Goal: Transaction & Acquisition: Purchase product/service

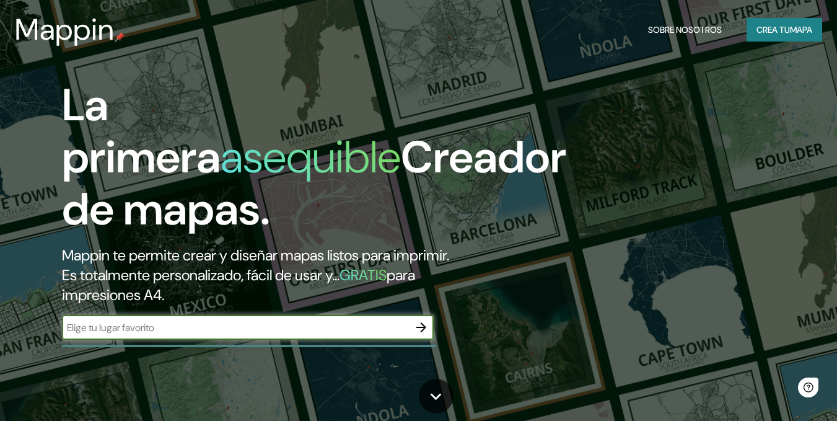
click at [422, 320] on icon "button" at bounding box center [421, 327] width 15 height 15
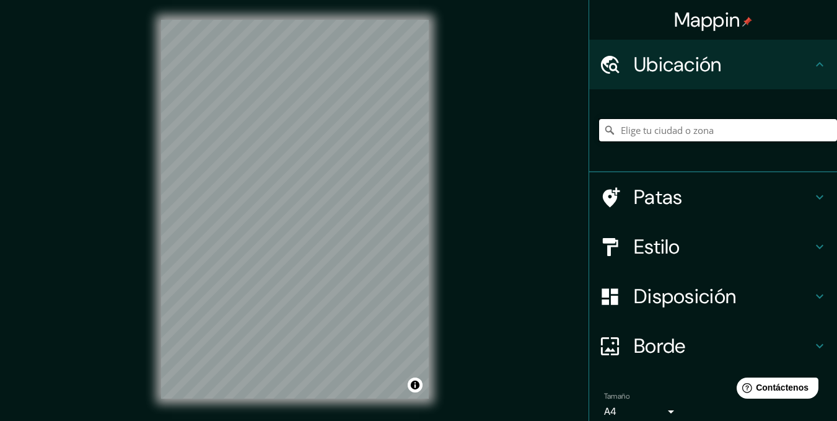
click at [621, 133] on input "Elige tu ciudad o zona" at bounding box center [718, 130] width 238 height 22
type input "Tepic, Nayarit, México"
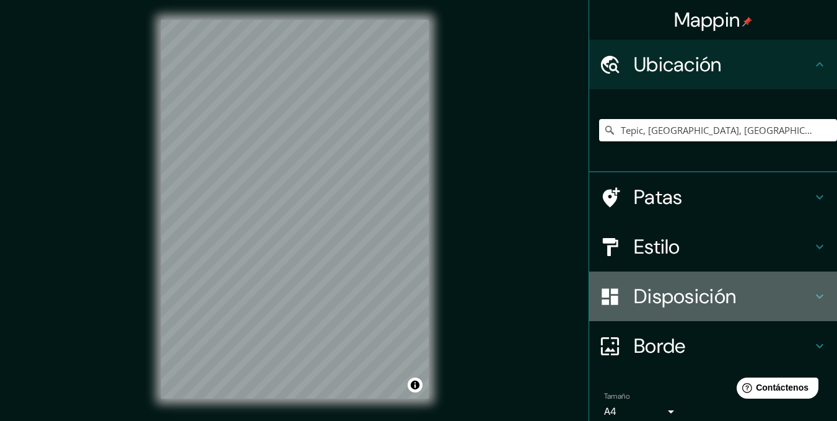
click at [655, 291] on font "Disposición" at bounding box center [685, 296] width 102 height 26
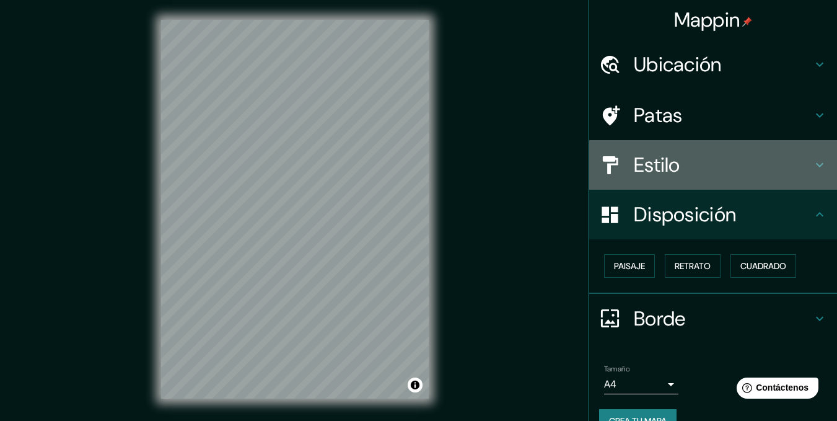
click at [686, 163] on h4 "Estilo" at bounding box center [723, 164] width 179 height 25
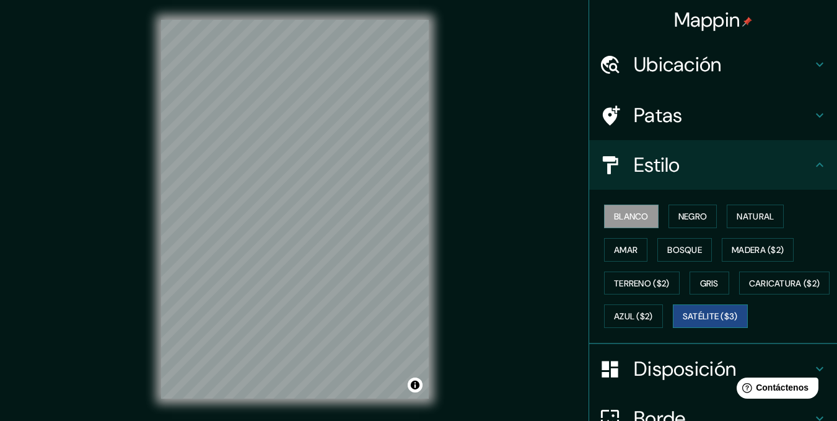
click at [683, 322] on font "Satélite ($3)" at bounding box center [710, 316] width 55 height 11
click at [454, 214] on div "Mappin Ubicación Tepic, Nayarit, México Tepic Nayarit, México Tepi Air 23712, T…" at bounding box center [418, 219] width 837 height 438
click at [136, 58] on div "Mappin Ubicación Tepic, Nayarit, México Tepic Nayarit, México Tepi Air 23712, T…" at bounding box center [418, 219] width 837 height 438
click at [641, 214] on font "Blanco" at bounding box center [631, 216] width 35 height 11
click at [679, 214] on font "Negro" at bounding box center [693, 216] width 29 height 11
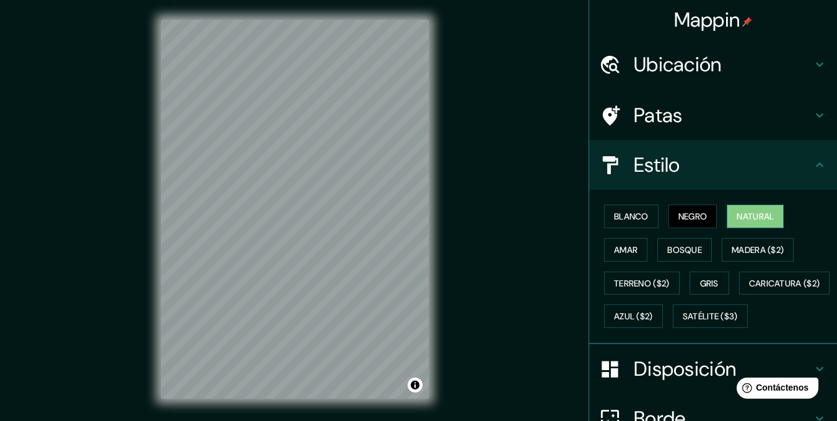
click at [751, 217] on font "Natural" at bounding box center [755, 216] width 37 height 11
click at [740, 295] on button "Caricatura ($2)" at bounding box center [785, 284] width 91 height 24
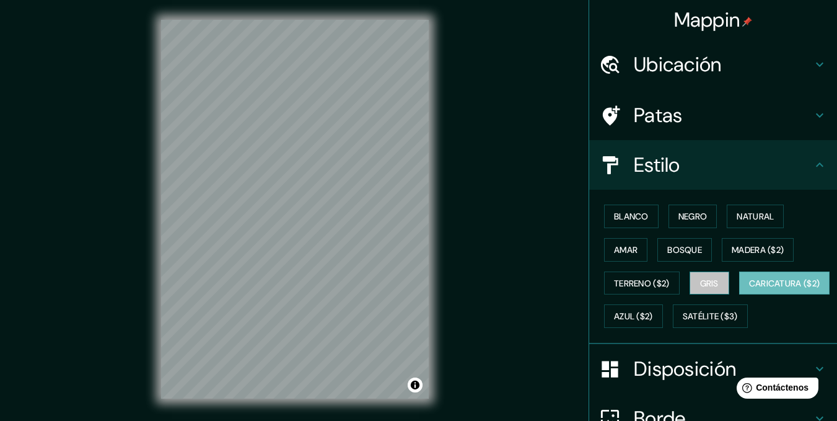
click at [700, 288] on font "Gris" at bounding box center [709, 283] width 19 height 11
click at [749, 289] on font "Caricatura ($2)" at bounding box center [784, 283] width 71 height 11
click at [650, 280] on font "Terreno ($2)" at bounding box center [642, 283] width 56 height 11
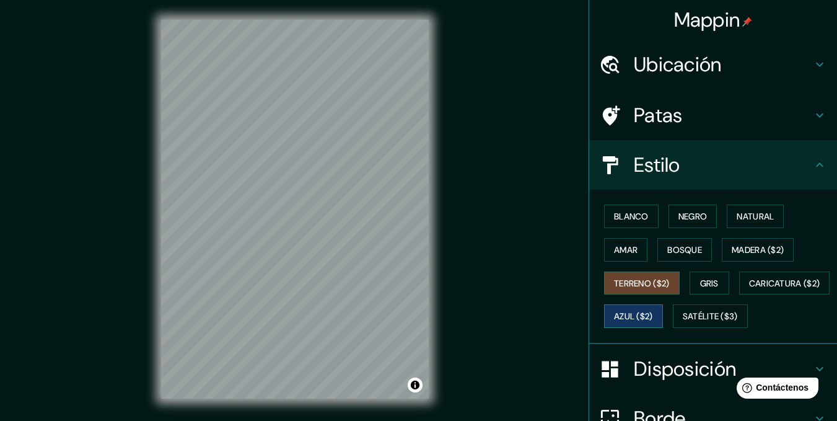
click at [663, 312] on button "Azul ($2)" at bounding box center [633, 316] width 59 height 24
click at [621, 255] on font "Amar" at bounding box center [626, 250] width 24 height 16
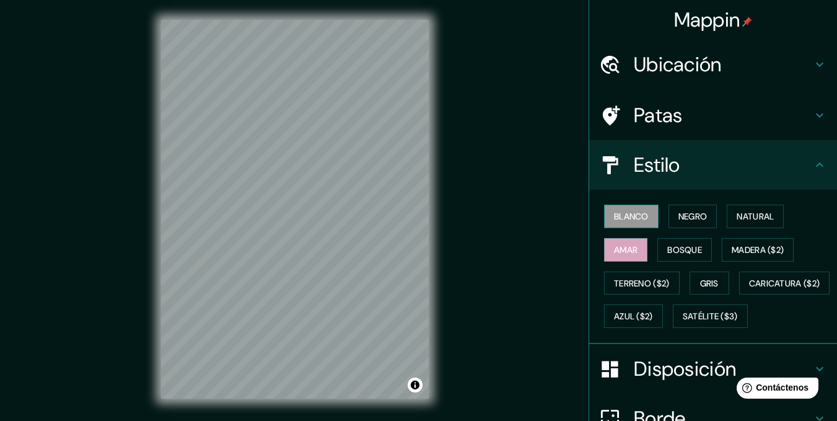
click at [614, 214] on font "Blanco" at bounding box center [631, 216] width 35 height 11
click at [679, 213] on font "Negro" at bounding box center [693, 216] width 29 height 11
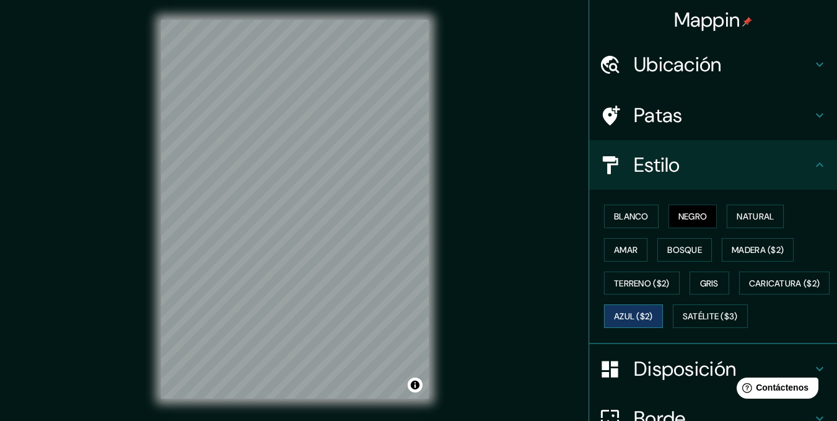
click at [663, 317] on button "Azul ($2)" at bounding box center [633, 316] width 59 height 24
click at [683, 324] on font "Satélite ($3)" at bounding box center [710, 316] width 55 height 16
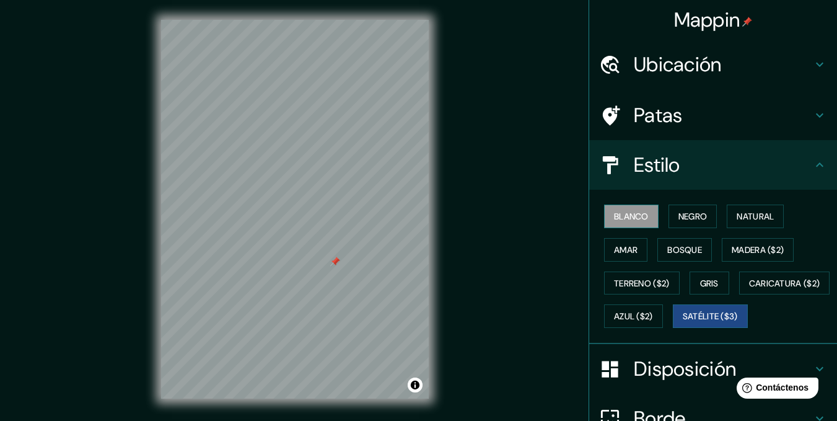
click at [614, 213] on font "Blanco" at bounding box center [631, 216] width 35 height 11
click at [338, 260] on div at bounding box center [336, 260] width 10 height 10
click at [647, 102] on font "Patas" at bounding box center [658, 115] width 49 height 26
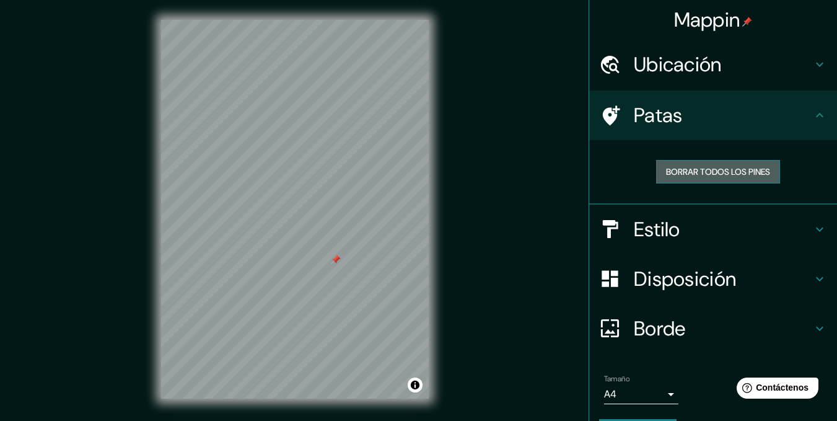
click at [689, 169] on font "Borrar todos los pines" at bounding box center [718, 171] width 104 height 11
click at [661, 280] on font "Disposición" at bounding box center [685, 279] width 102 height 26
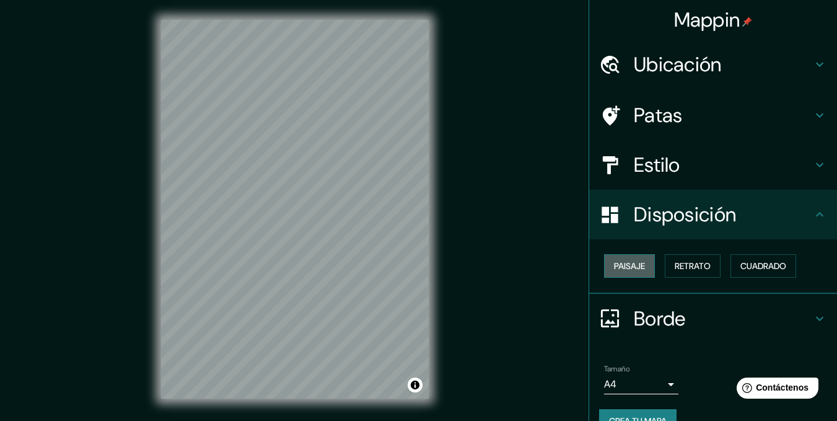
click at [631, 265] on font "Paisaje" at bounding box center [629, 265] width 31 height 11
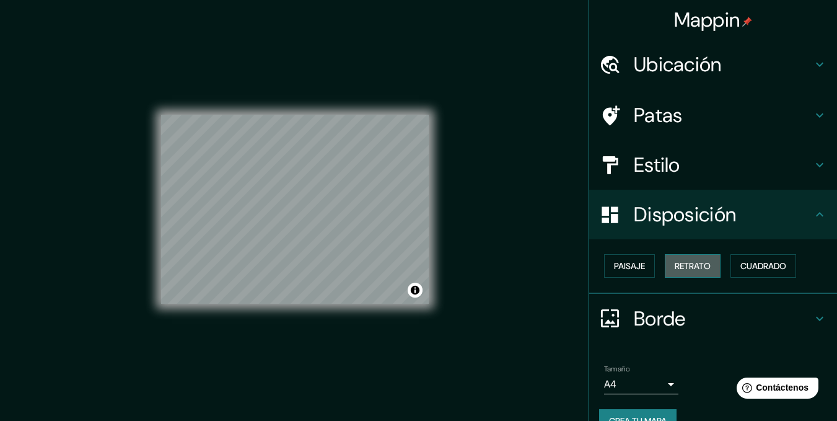
click at [697, 274] on button "Retrato" at bounding box center [693, 266] width 56 height 24
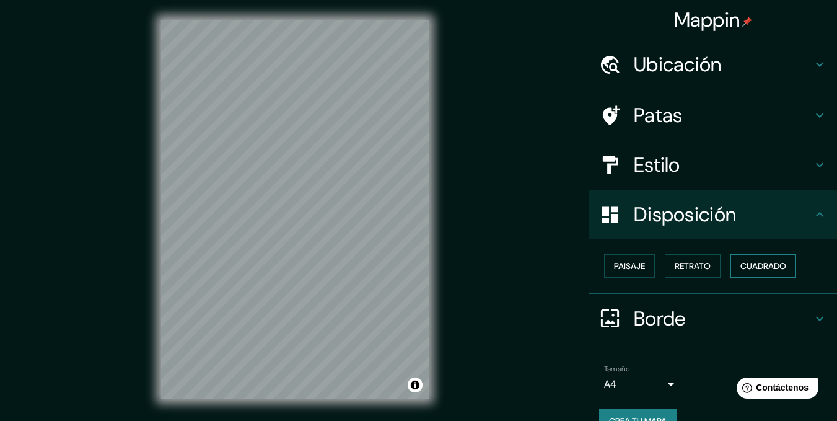
click at [741, 260] on font "Cuadrado" at bounding box center [764, 266] width 46 height 16
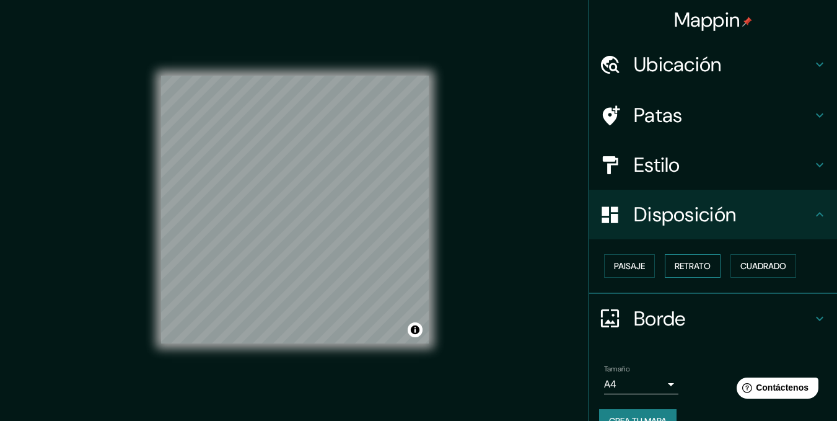
click at [692, 268] on font "Retrato" at bounding box center [693, 265] width 36 height 11
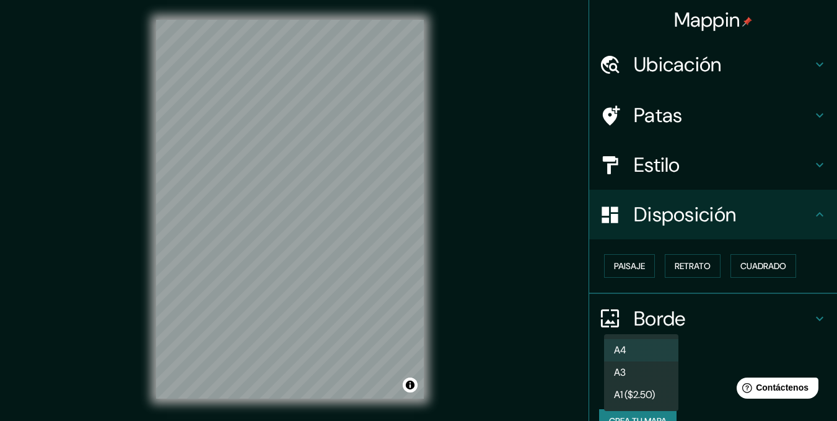
click at [652, 374] on body "Mappin Ubicación Tepic, Nayarit, México Tepic Nayarit, México Tepi Air 23712, T…" at bounding box center [418, 210] width 837 height 421
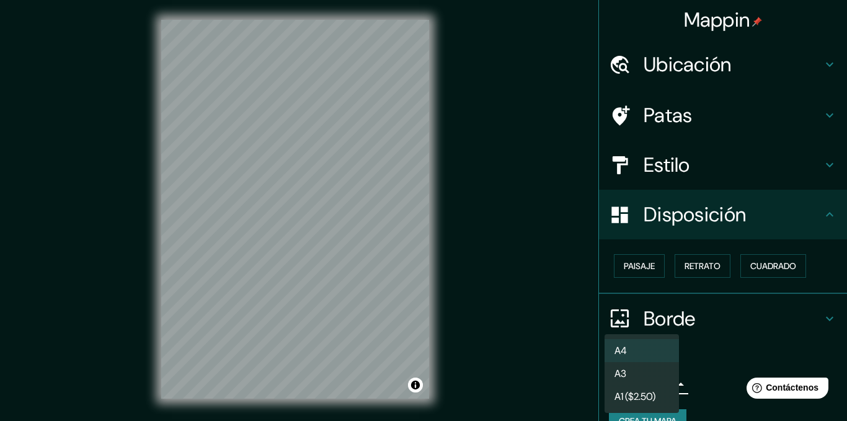
click at [654, 374] on li "A3" at bounding box center [641, 373] width 74 height 23
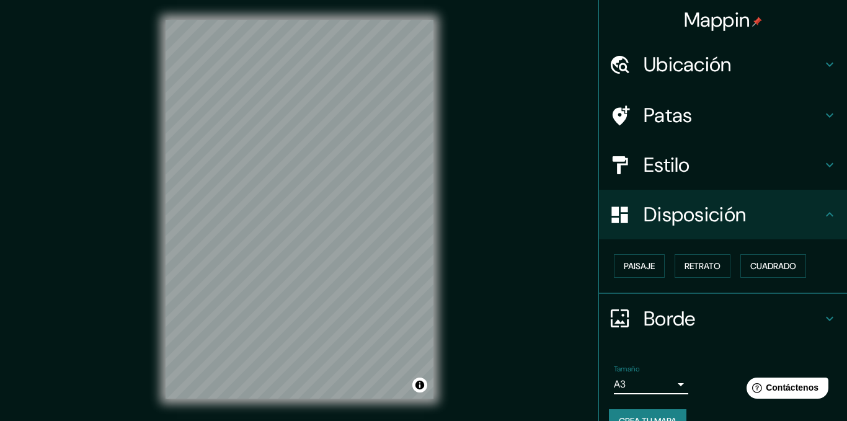
click at [654, 374] on body "Mappin Ubicación Tepic, Nayarit, México Tepic Nayarit, México Tepi Air 23712, T…" at bounding box center [423, 210] width 847 height 421
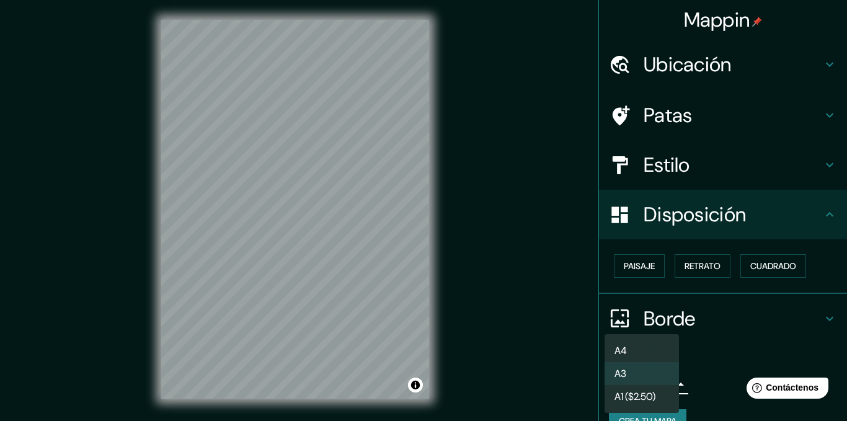
click at [650, 350] on li "A4" at bounding box center [641, 350] width 74 height 23
type input "single"
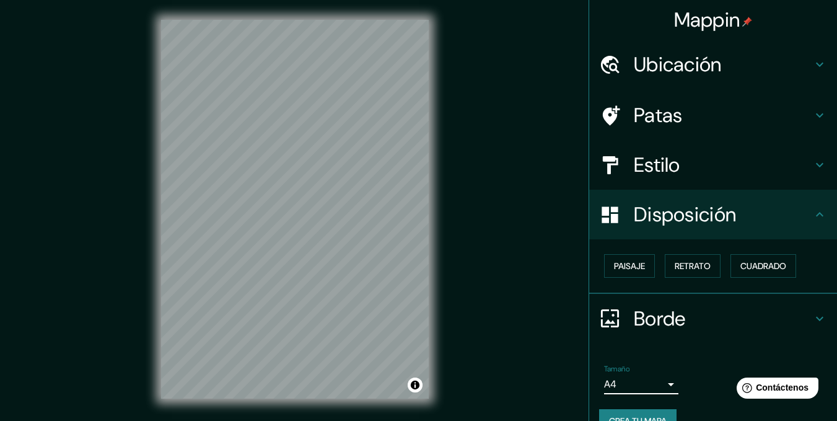
click at [685, 163] on h4 "Estilo" at bounding box center [723, 164] width 179 height 25
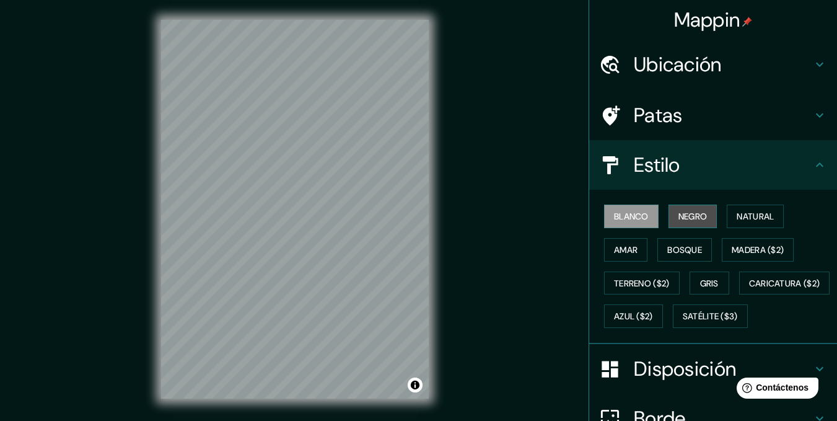
click at [692, 212] on font "Negro" at bounding box center [693, 216] width 29 height 11
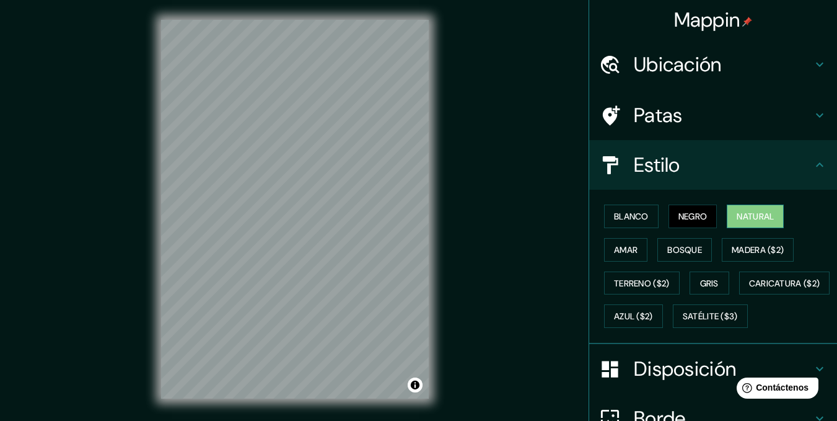
click at [737, 210] on font "Natural" at bounding box center [755, 216] width 37 height 16
click at [629, 249] on font "Amar" at bounding box center [626, 249] width 24 height 11
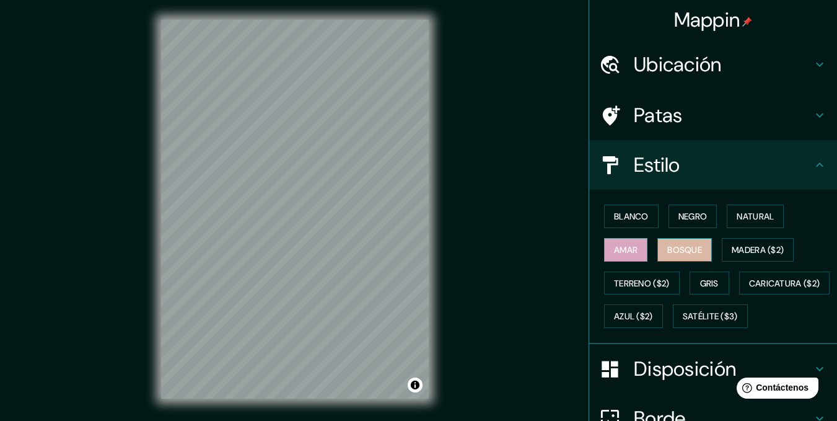
click at [681, 251] on font "Bosque" at bounding box center [685, 249] width 35 height 11
click at [614, 251] on font "Amar" at bounding box center [626, 249] width 24 height 11
click at [676, 248] on font "Bosque" at bounding box center [685, 249] width 35 height 11
click at [765, 203] on div "Blanco Negro Natural Amar Bosque Madera ($2) Terreno ($2) Gris Caricatura ($2) …" at bounding box center [718, 266] width 238 height 133
click at [714, 276] on button "Gris" at bounding box center [710, 284] width 40 height 24
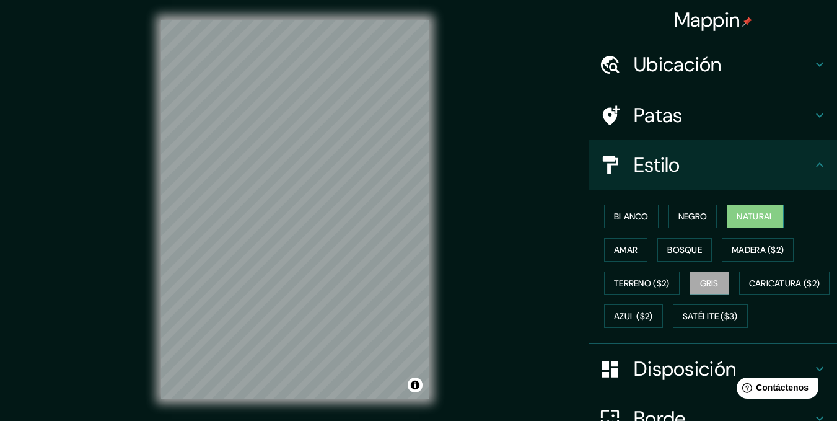
click at [759, 216] on font "Natural" at bounding box center [755, 216] width 37 height 11
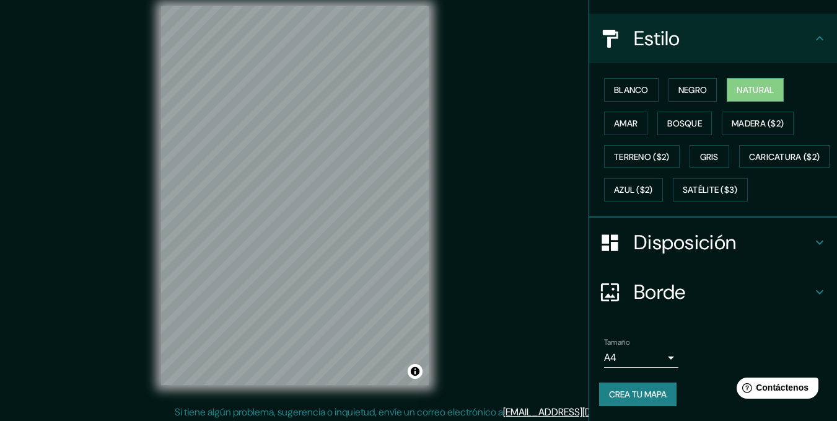
scroll to position [17, 0]
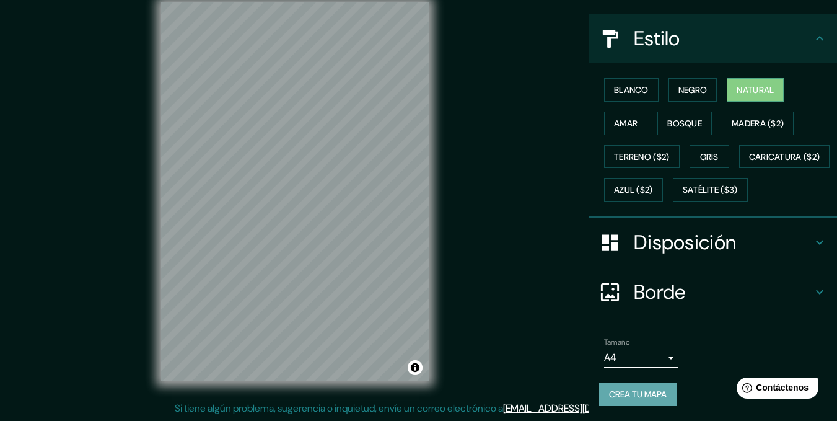
click at [663, 391] on button "Crea tu mapa" at bounding box center [637, 394] width 77 height 24
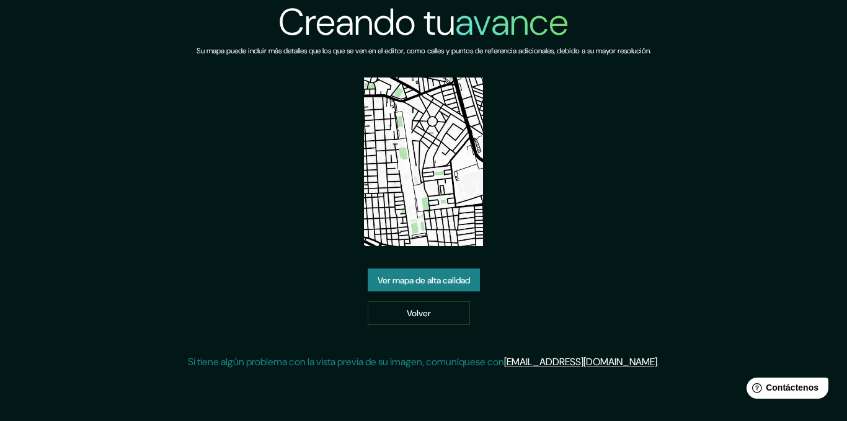
click at [465, 285] on font "Ver mapa de alta calidad" at bounding box center [424, 280] width 92 height 11
